Goal: Task Accomplishment & Management: Use online tool/utility

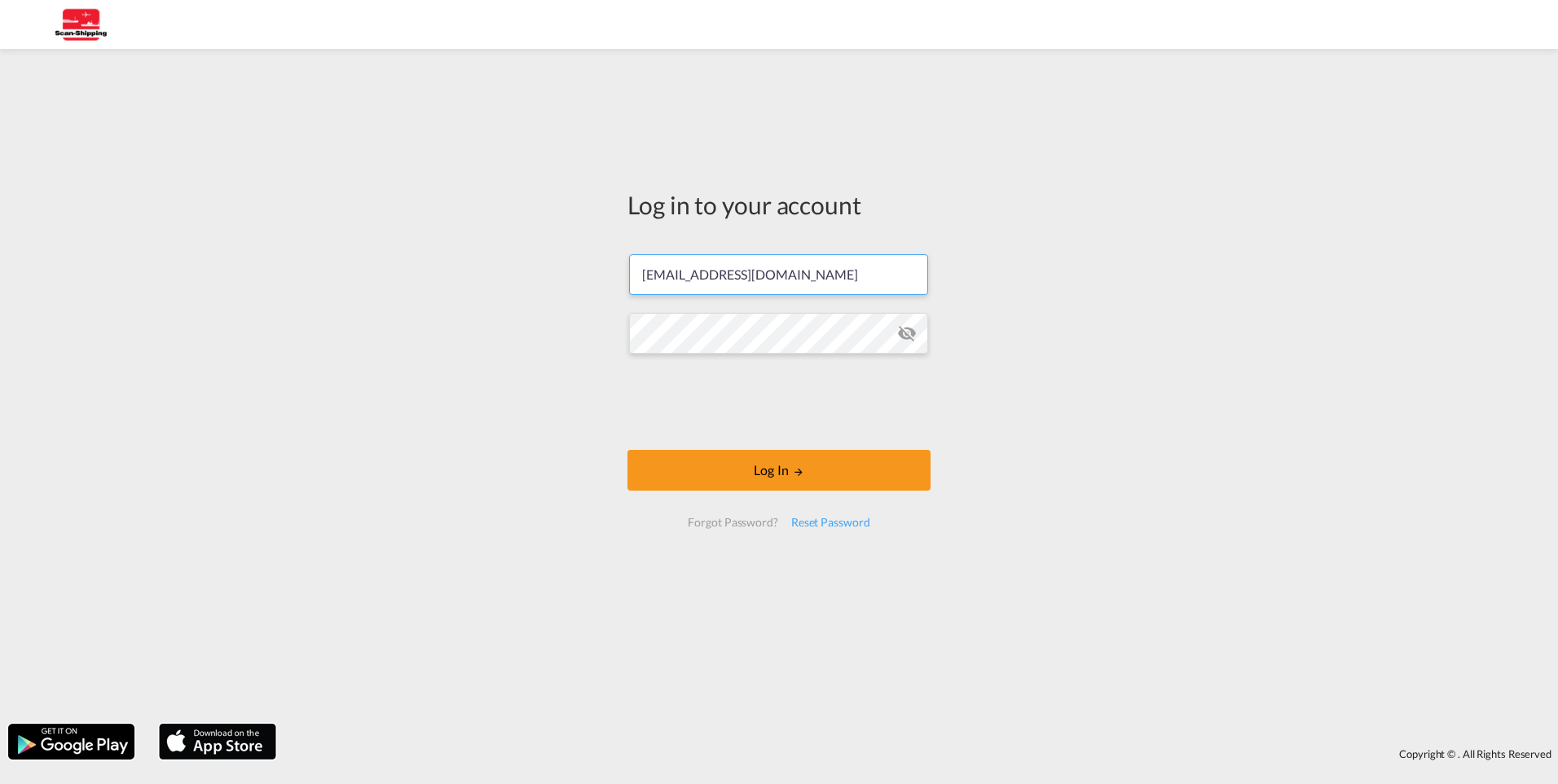
drag, startPoint x: 798, startPoint y: 274, endPoint x: 613, endPoint y: 271, distance: 185.0
click at [613, 271] on div "Log in to your account [EMAIL_ADDRESS][DOMAIN_NAME] Log In Forgot Password? Res…" at bounding box center [779, 386] width 1558 height 658
type input "[EMAIL_ADDRESS][DOMAIN_NAME]"
click at [609, 305] on div "Log in to your account [EMAIL_ADDRESS][DOMAIN_NAME] Log In Forgot Password? Res…" at bounding box center [779, 386] width 1558 height 658
click at [907, 335] on md-icon "icon-eye-off" at bounding box center [907, 333] width 20 height 20
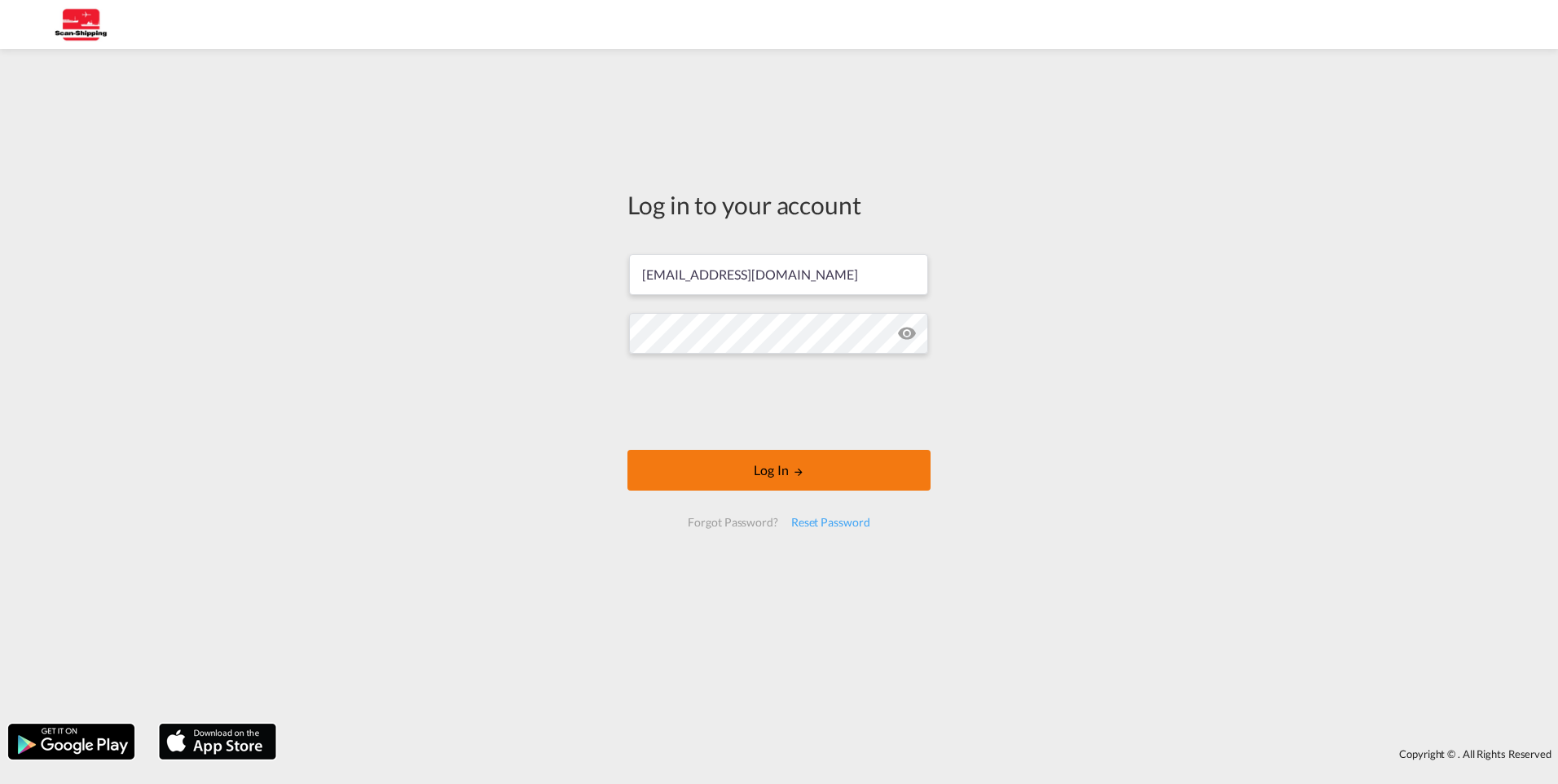
click at [802, 467] on md-icon "LOGIN" at bounding box center [798, 472] width 11 height 11
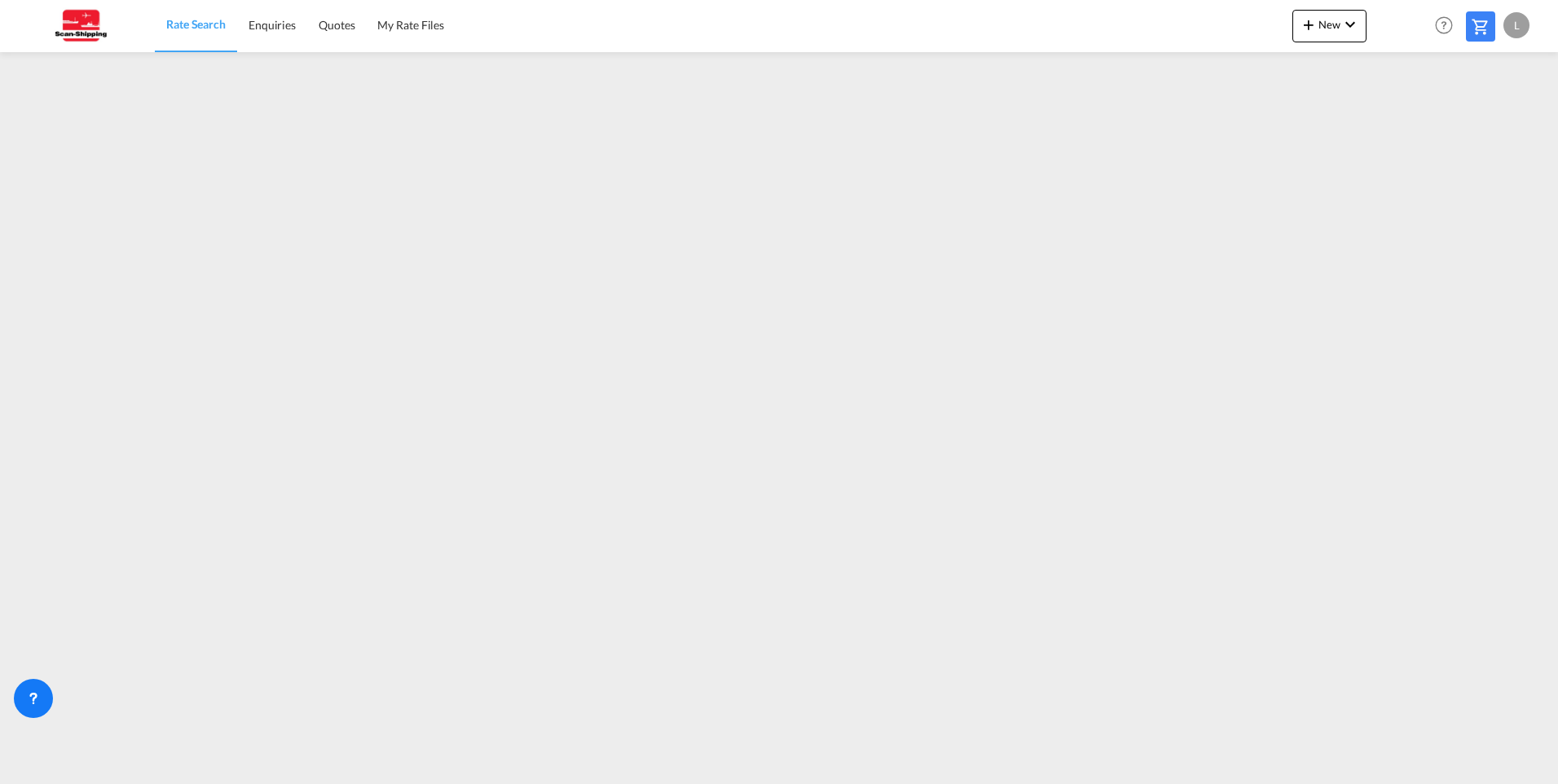
click at [73, 20] on img at bounding box center [79, 25] width 110 height 36
click at [1345, 23] on md-icon "icon-chevron-down" at bounding box center [1350, 24] width 20 height 20
click at [1406, 73] on span "Ratecard" at bounding box center [1396, 69] width 18 height 33
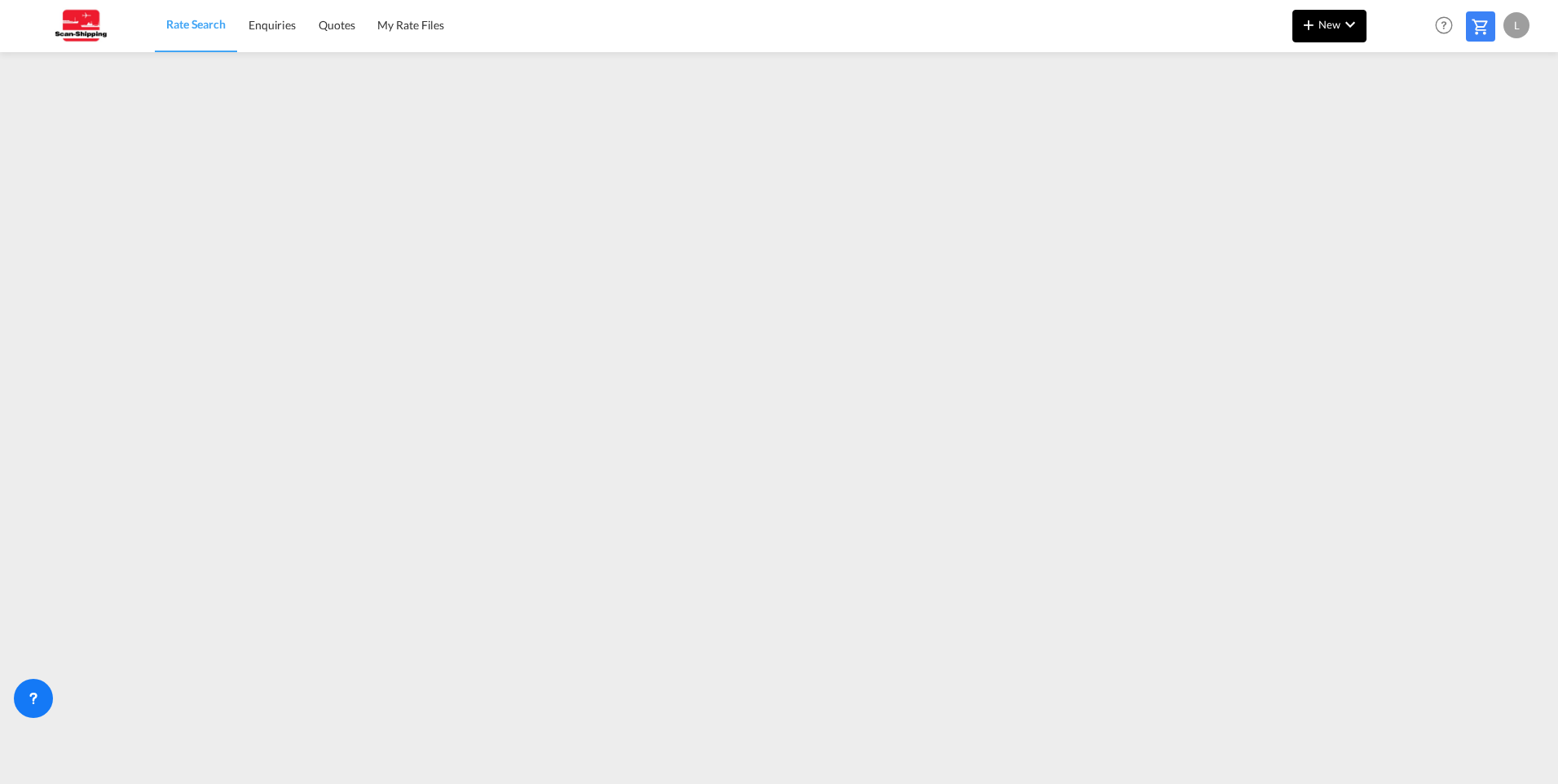
click at [1350, 24] on md-icon "icon-chevron-down" at bounding box center [1350, 24] width 20 height 20
click at [1406, 126] on span "Ratesheet" at bounding box center [1396, 121] width 18 height 33
click at [1357, 25] on md-icon "icon-chevron-down" at bounding box center [1350, 24] width 20 height 20
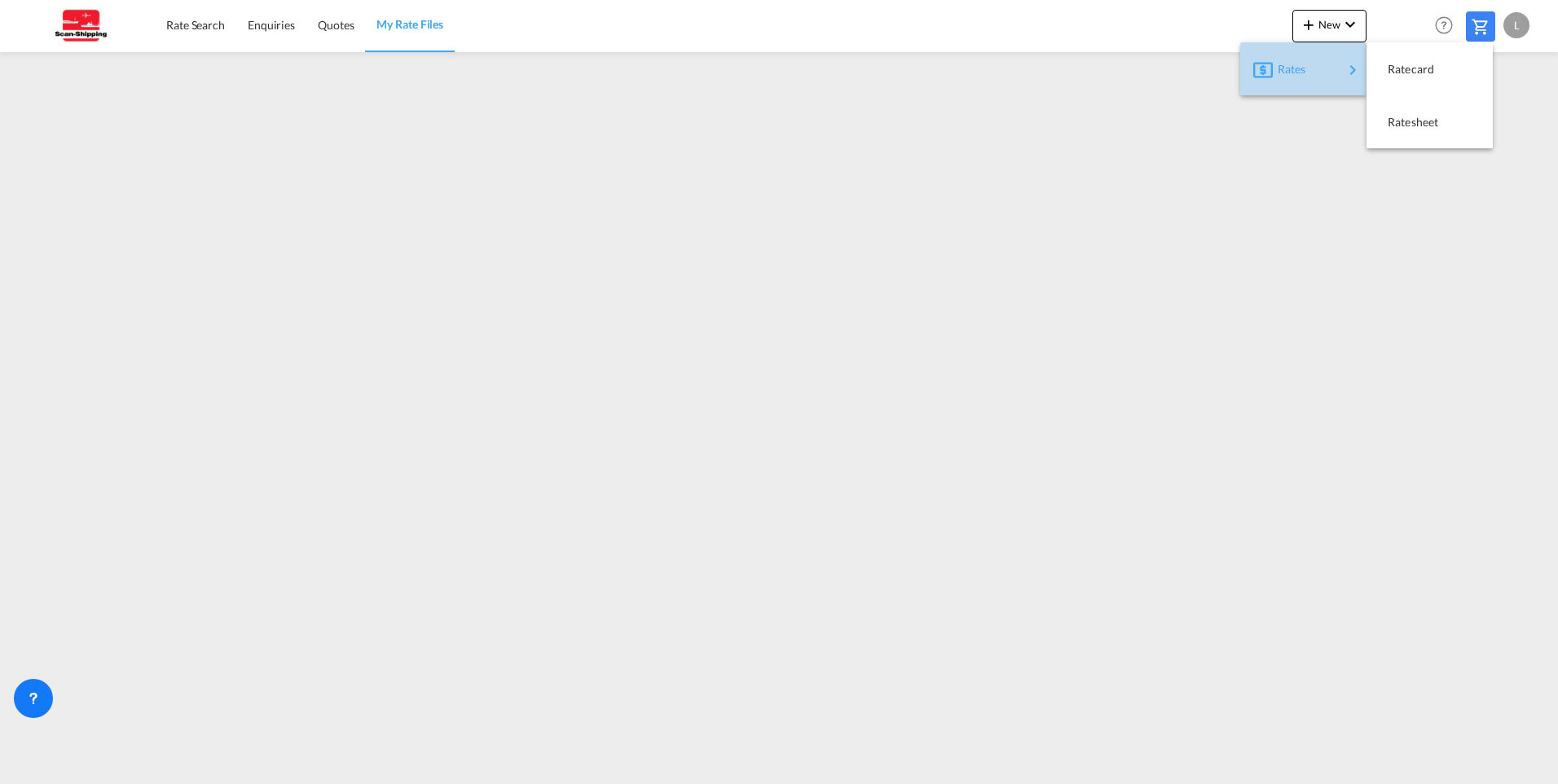
click at [1351, 66] on md-icon "icon-chevron-right" at bounding box center [1352, 70] width 20 height 20
click at [1406, 73] on span "Ratecard" at bounding box center [1396, 69] width 18 height 33
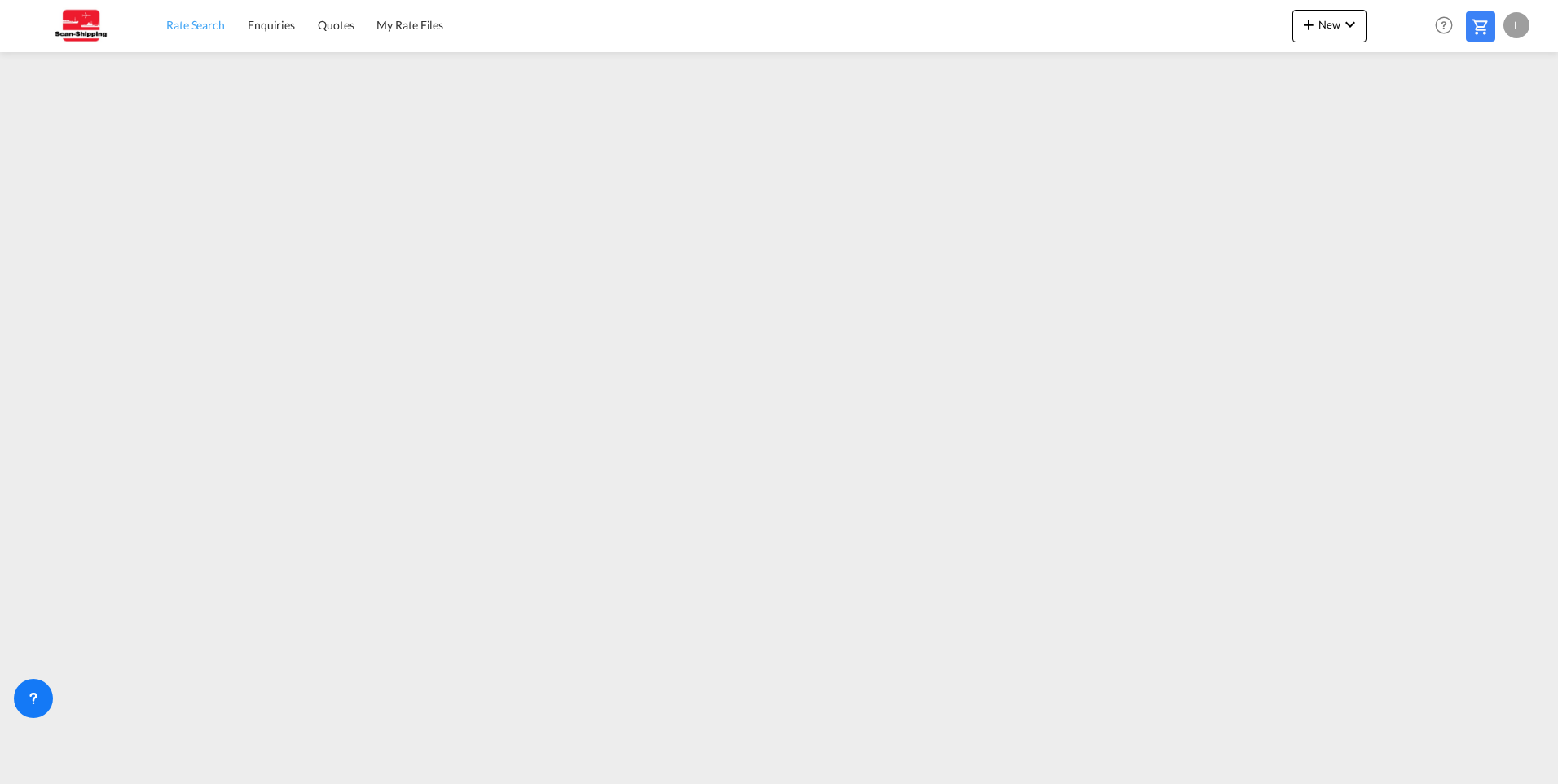
click at [207, 17] on span "Rate Search" at bounding box center [195, 24] width 59 height 16
